Goal: Information Seeking & Learning: Learn about a topic

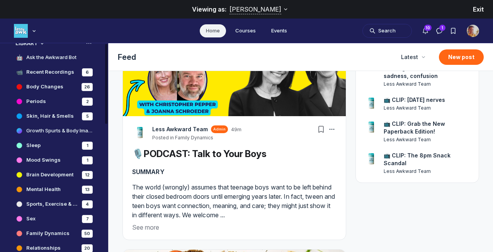
scroll to position [190, 0]
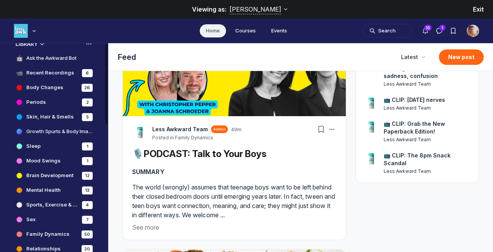
click at [46, 90] on h4 "Body Changes" at bounding box center [44, 88] width 37 height 8
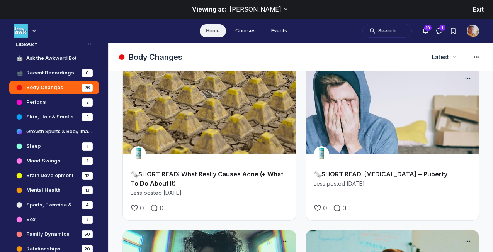
scroll to position [1260, 0]
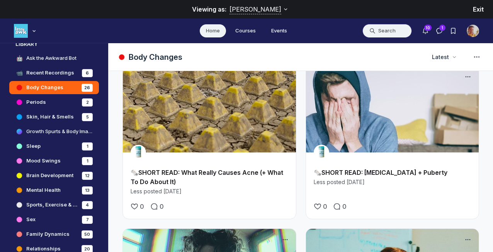
click at [375, 32] on button "Search" at bounding box center [386, 31] width 49 height 14
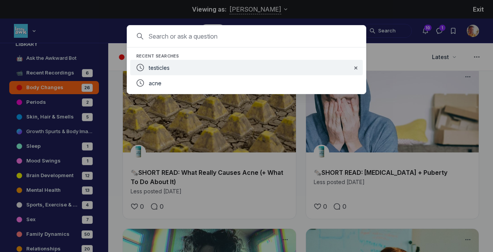
click at [178, 67] on div "testicles" at bounding box center [247, 67] width 197 height 9
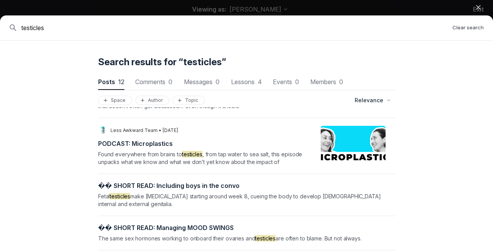
scroll to position [209, 0]
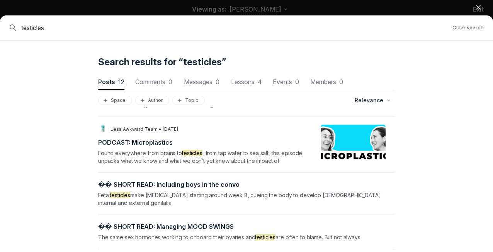
click at [478, 10] on icon "button" at bounding box center [478, 7] width 8 height 8
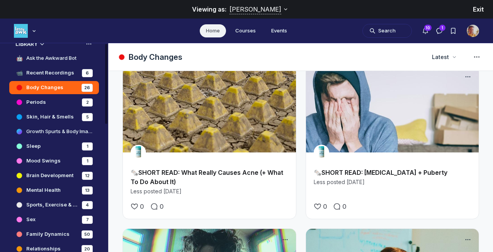
click at [34, 57] on h4 "Ask the Awkward Bot" at bounding box center [51, 58] width 50 height 8
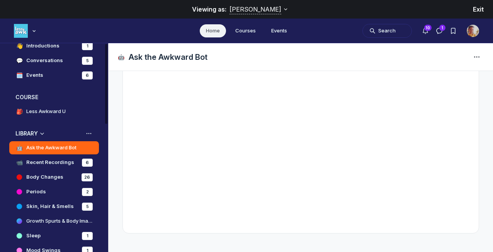
scroll to position [98, 0]
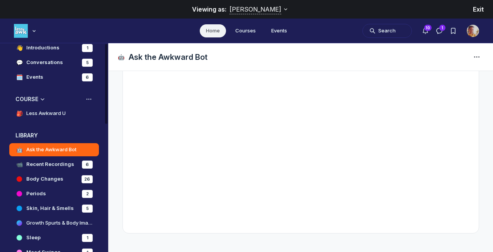
click at [49, 112] on h4 "Less Awkward U" at bounding box center [45, 114] width 39 height 8
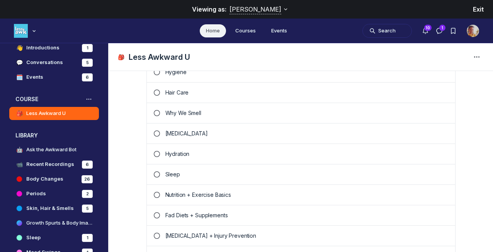
scroll to position [358, 0]
click at [165, 173] on p "Sleep" at bounding box center [306, 175] width 283 height 8
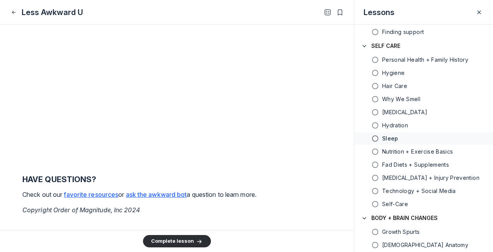
scroll to position [2926, 0]
click at [202, 151] on div at bounding box center [176, 40] width 309 height 251
